Goal: Complete application form

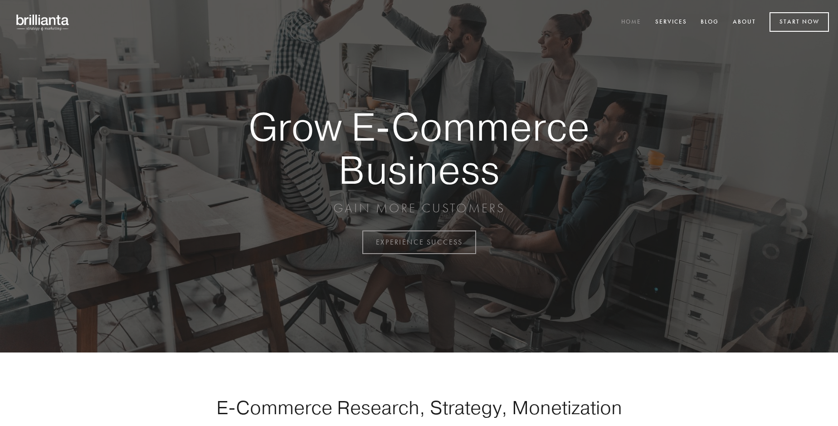
scroll to position [2377, 0]
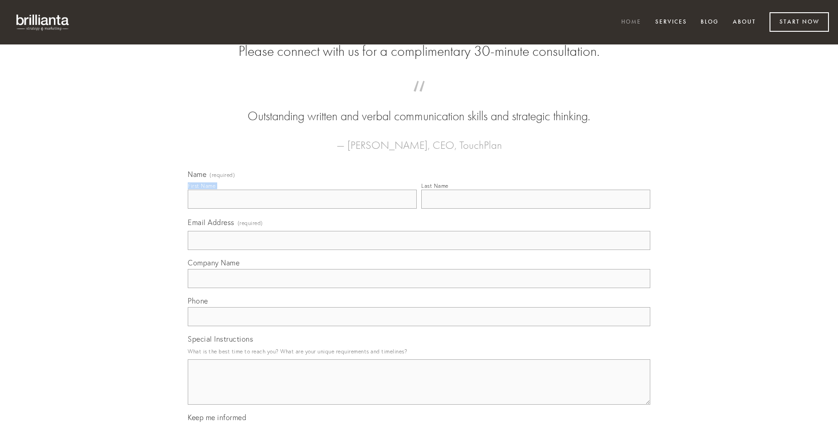
type input "[PERSON_NAME]"
click at [536, 209] on input "Last Name" at bounding box center [535, 199] width 229 height 19
type input "[PERSON_NAME]"
click at [419, 250] on input "Email Address (required)" at bounding box center [419, 240] width 463 height 19
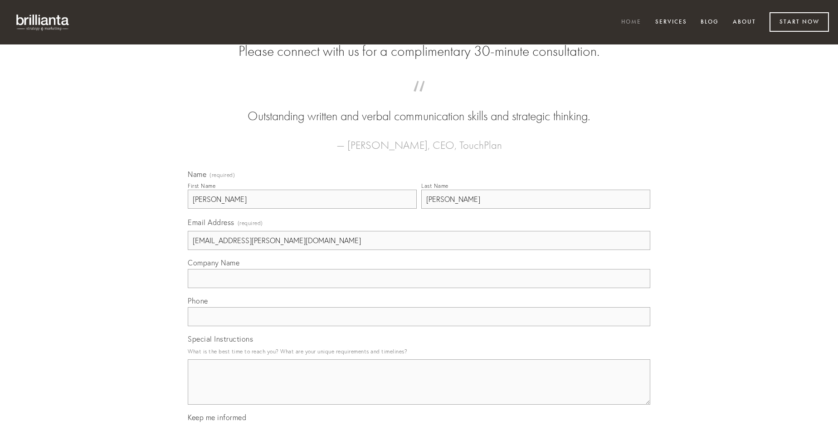
type input "[EMAIL_ADDRESS][PERSON_NAME][DOMAIN_NAME]"
click at [419, 288] on input "Company Name" at bounding box center [419, 278] width 463 height 19
type input "studio"
click at [419, 326] on input "text" at bounding box center [419, 316] width 463 height 19
click at [419, 390] on textarea "Special Instructions" at bounding box center [419, 381] width 463 height 45
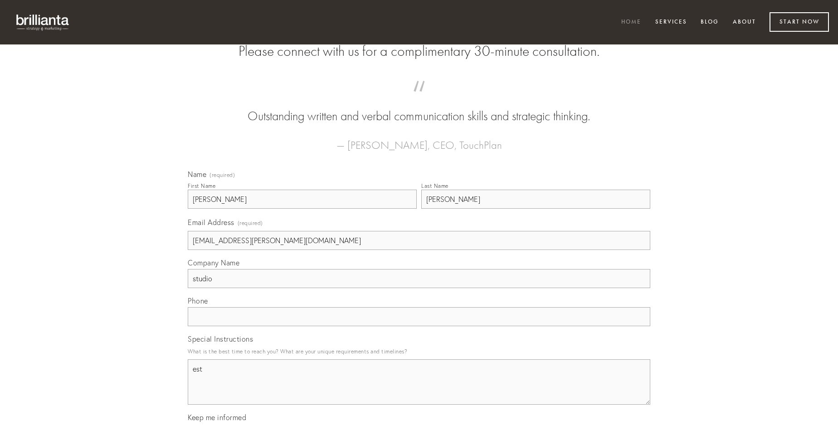
type textarea "est"
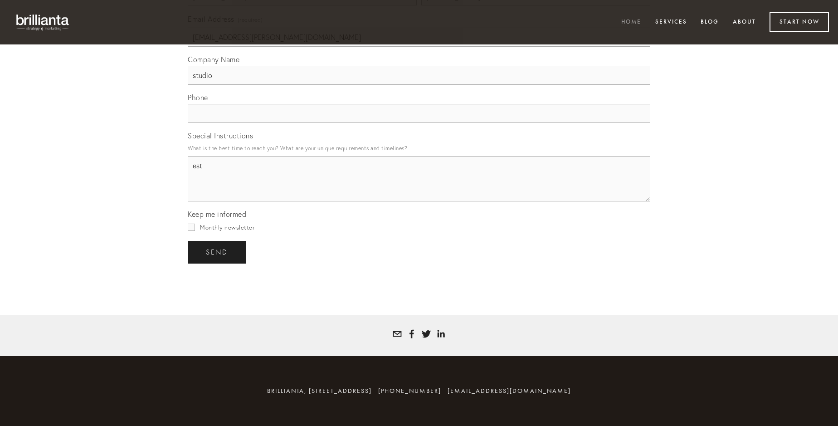
click at [218, 252] on span "send" at bounding box center [217, 252] width 22 height 8
